Goal: Information Seeking & Learning: Learn about a topic

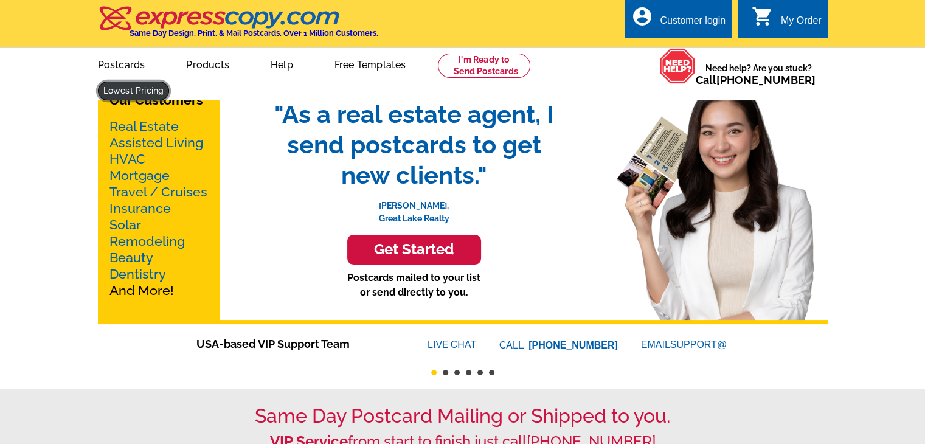
click at [170, 82] on link at bounding box center [134, 91] width 72 height 19
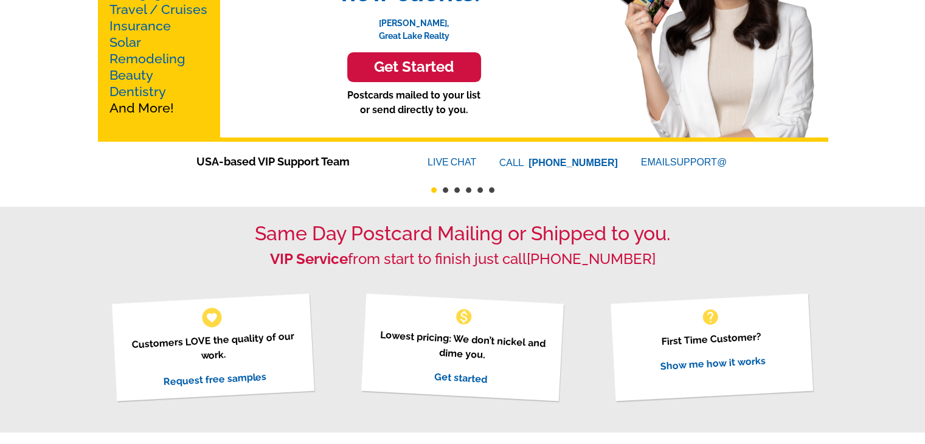
scroll to position [426, 0]
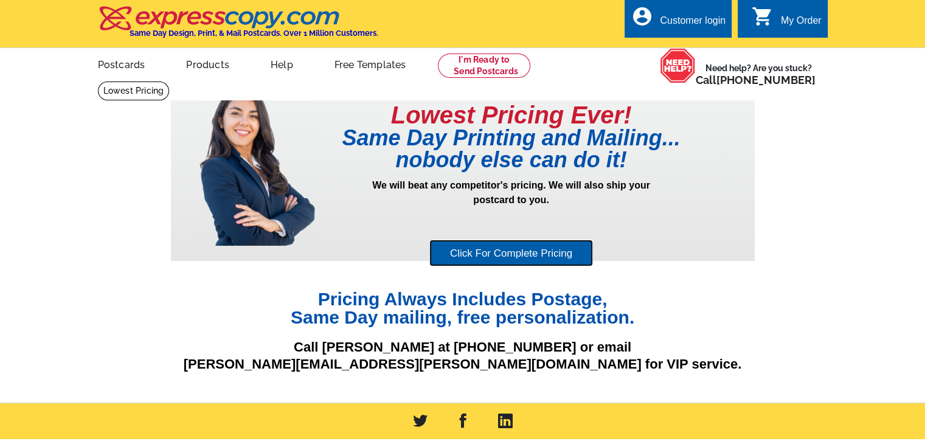
click at [514, 254] on link "Click For Complete Pricing" at bounding box center [511, 253] width 164 height 27
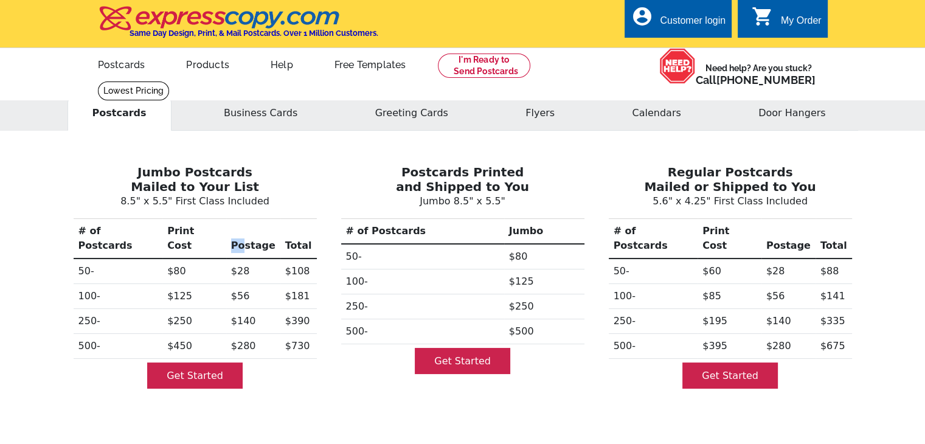
drag, startPoint x: 231, startPoint y: 226, endPoint x: 250, endPoint y: 226, distance: 19.5
click at [250, 226] on th "Postage" at bounding box center [253, 239] width 54 height 40
drag, startPoint x: 175, startPoint y: 231, endPoint x: 318, endPoint y: 233, distance: 142.4
click at [318, 233] on div "Jumbo Postcards Mailed to Your List 8.5" x 5.5" First Class Included # of Postc…" at bounding box center [195, 273] width 268 height 257
click at [223, 259] on td "$80" at bounding box center [194, 272] width 64 height 26
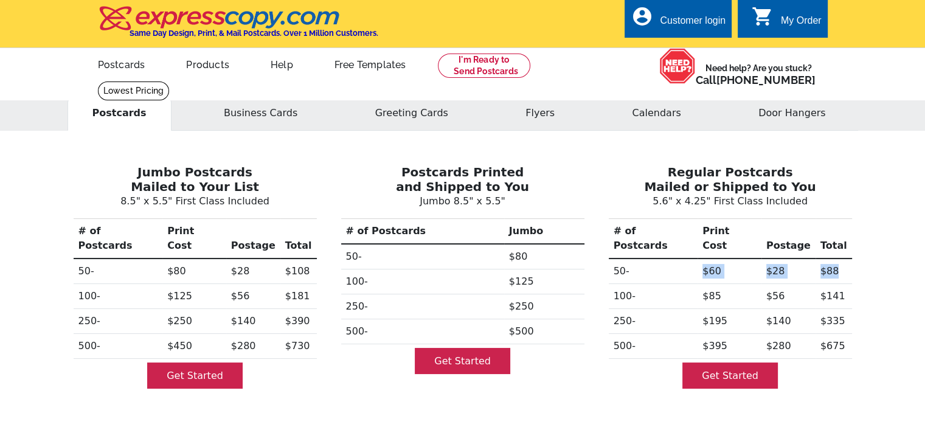
drag, startPoint x: 684, startPoint y: 259, endPoint x: 850, endPoint y: 258, distance: 166.7
click at [850, 259] on tr "50- $60 $28 $88" at bounding box center [730, 272] width 243 height 26
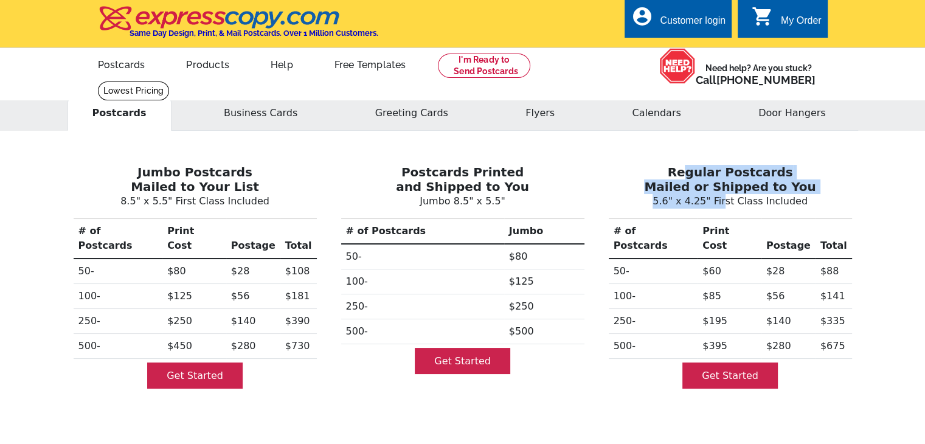
drag, startPoint x: 693, startPoint y: 175, endPoint x: 727, endPoint y: 196, distance: 40.5
click at [727, 196] on div "Regular Postcards Mailed or Shipped to You 5.6" x 4.25" First Class Included # …" at bounding box center [731, 273] width 268 height 257
click at [538, 114] on button "Flyers" at bounding box center [540, 113] width 79 height 35
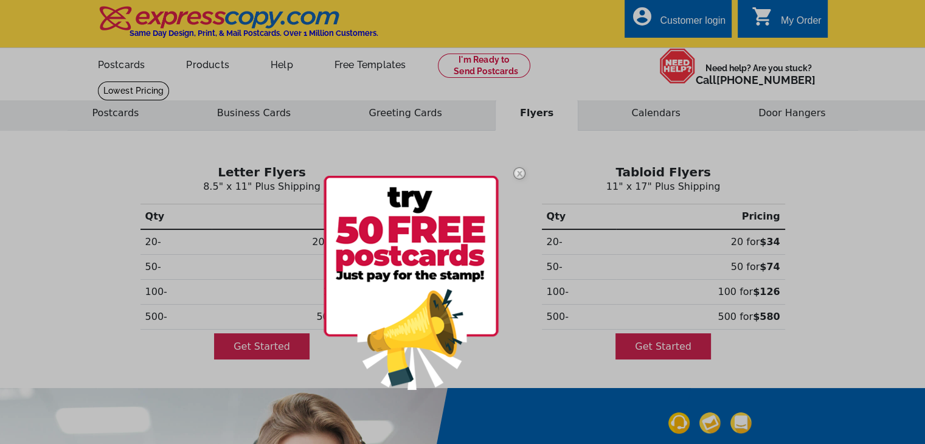
click at [265, 259] on div at bounding box center [462, 222] width 925 height 444
click at [517, 171] on img at bounding box center [519, 173] width 35 height 35
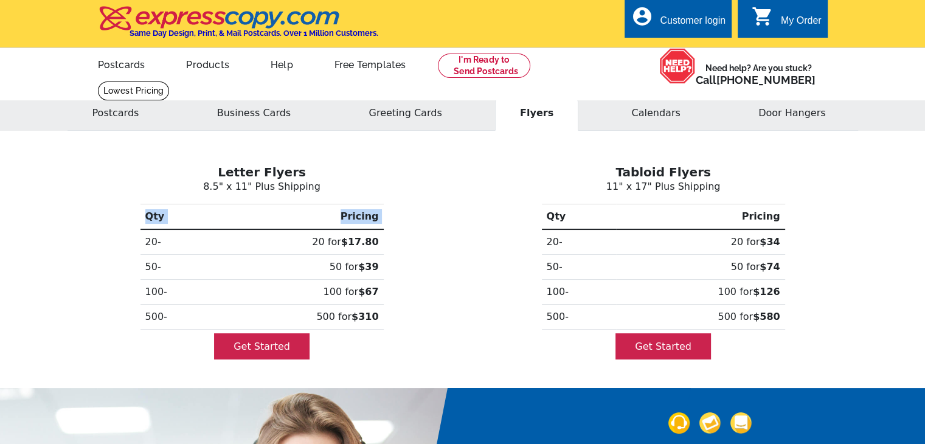
drag, startPoint x: 142, startPoint y: 242, endPoint x: 433, endPoint y: 307, distance: 298.0
click at [393, 315] on div "Letter Flyers 8.5" x 11" Plus Shipping Qty Pricing 20- 20 for $17.80 50- 50 for…" at bounding box center [261, 259] width 401 height 228
click at [467, 300] on div "Tabloid Flyers 11" x 17" Plus Shipping Qty Pricing 20- 20 for $34 50- 50 for $7…" at bounding box center [663, 259] width 401 height 228
click at [677, 19] on div "Customer login" at bounding box center [693, 23] width 66 height 17
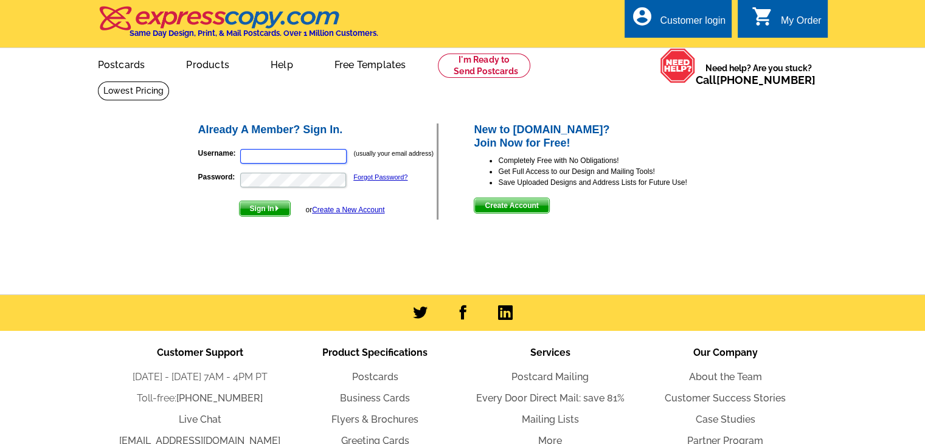
click at [287, 151] on input "Username:" at bounding box center [293, 156] width 106 height 15
type input "[EMAIL_ADDRESS][DOMAIN_NAME]"
click at [254, 210] on span "Sign In" at bounding box center [265, 208] width 50 height 15
